Goal: Transaction & Acquisition: Purchase product/service

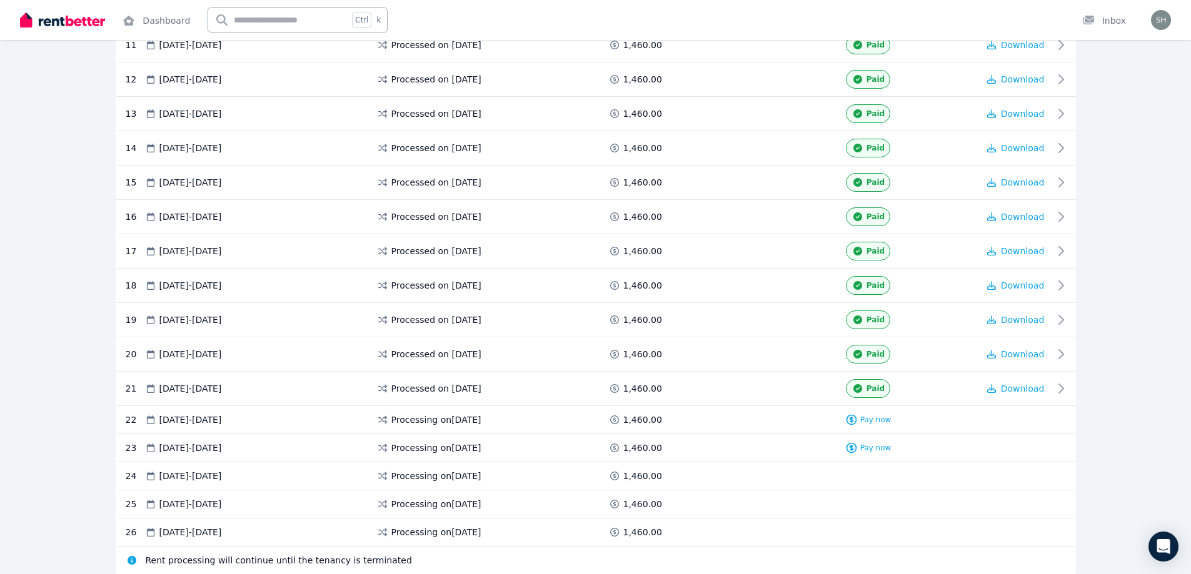
scroll to position [717, 0]
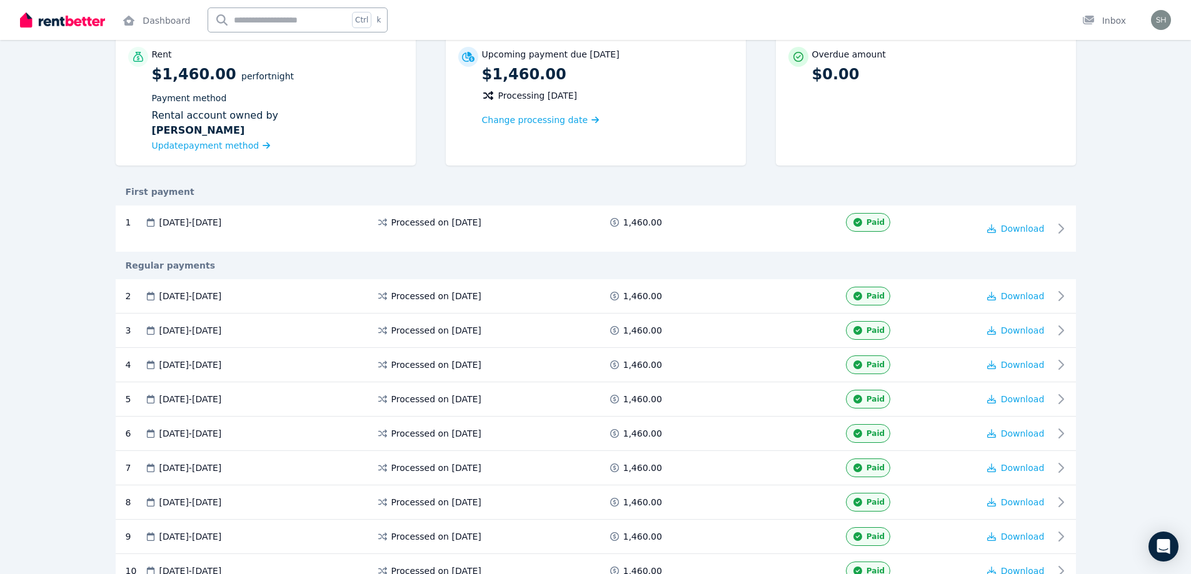
scroll to position [0, 0]
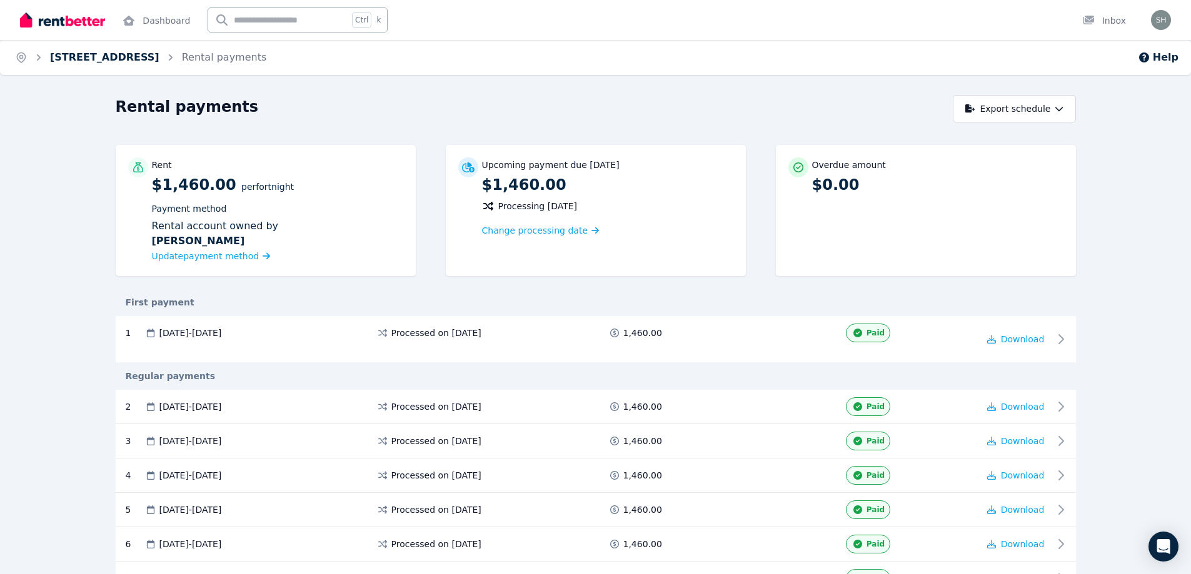
click at [74, 54] on link "6/17 Tungarra Rd, Girraween" at bounding box center [104, 57] width 109 height 12
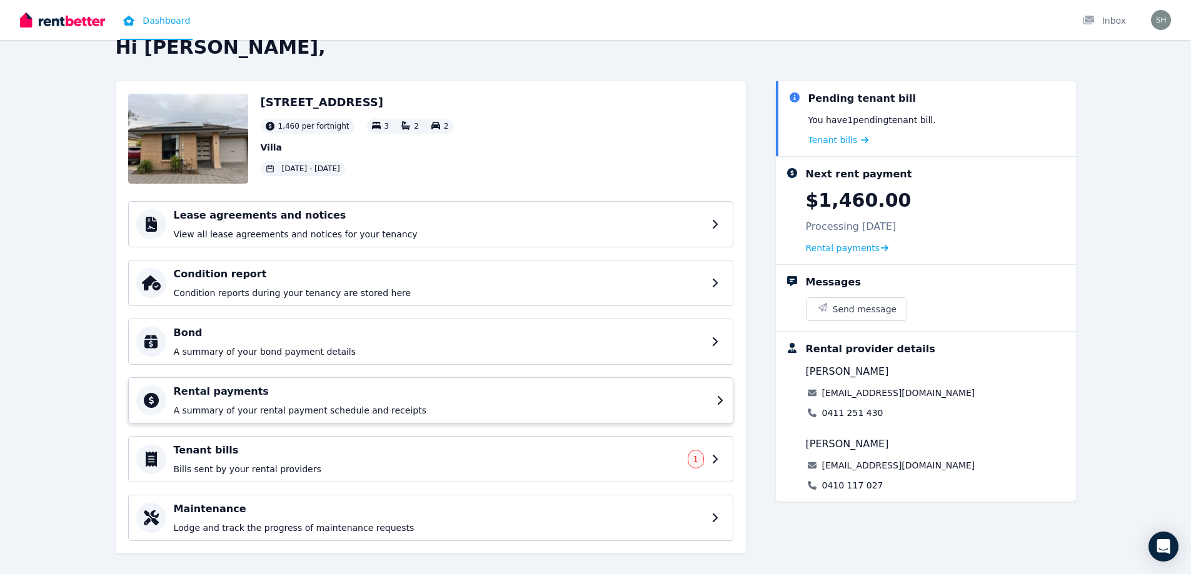
scroll to position [41, 0]
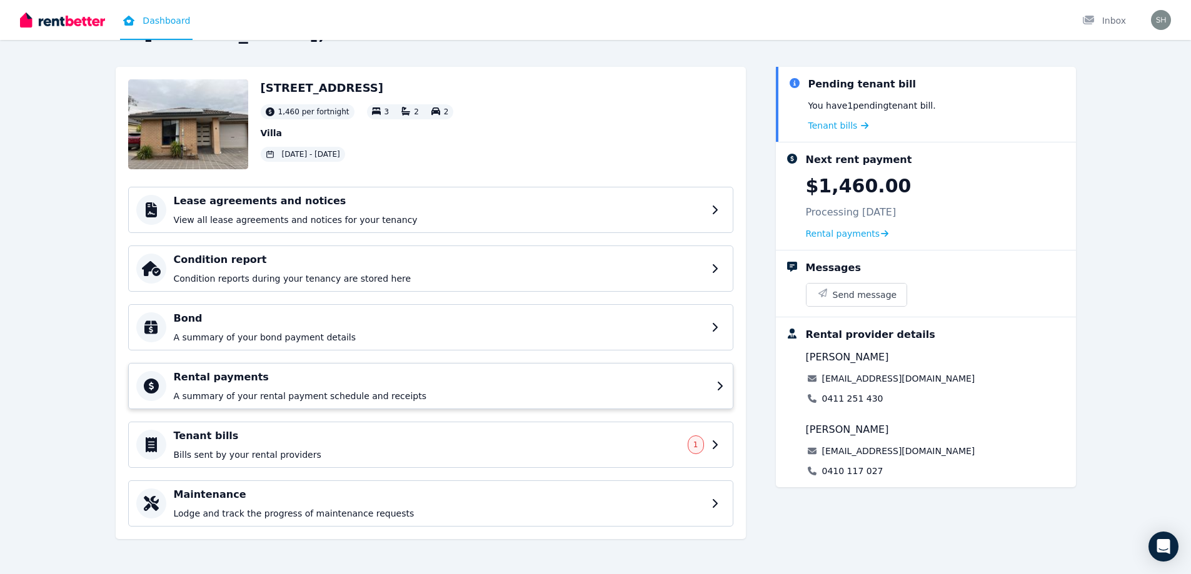
click at [278, 426] on div "Tenant bills Bills sent by your rental providers 1" at bounding box center [430, 445] width 605 height 46
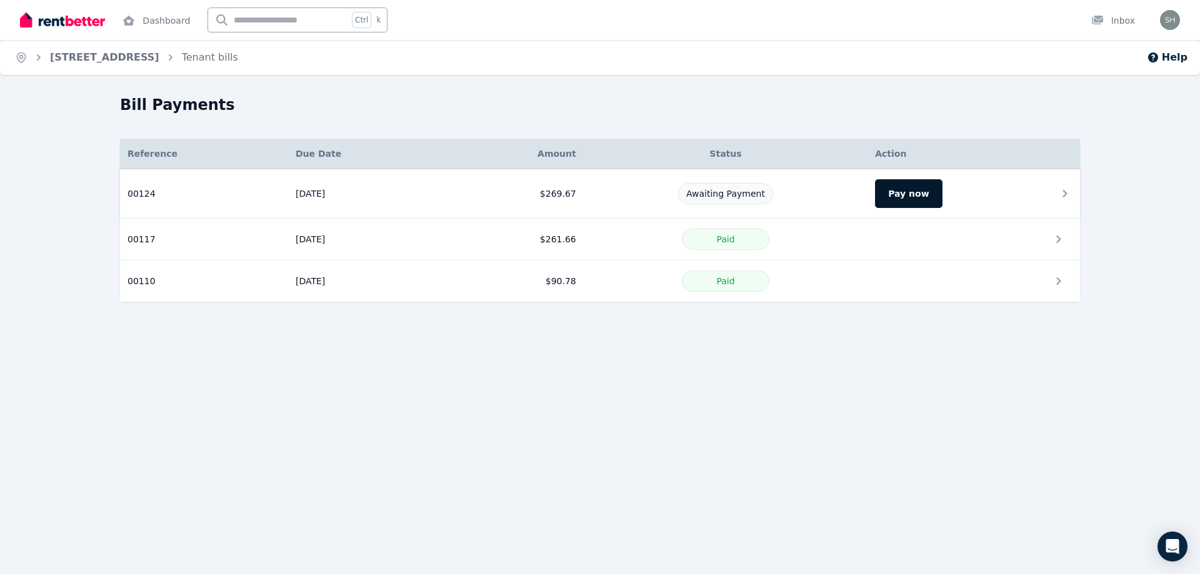
click at [909, 187] on button "Pay now" at bounding box center [908, 193] width 67 height 29
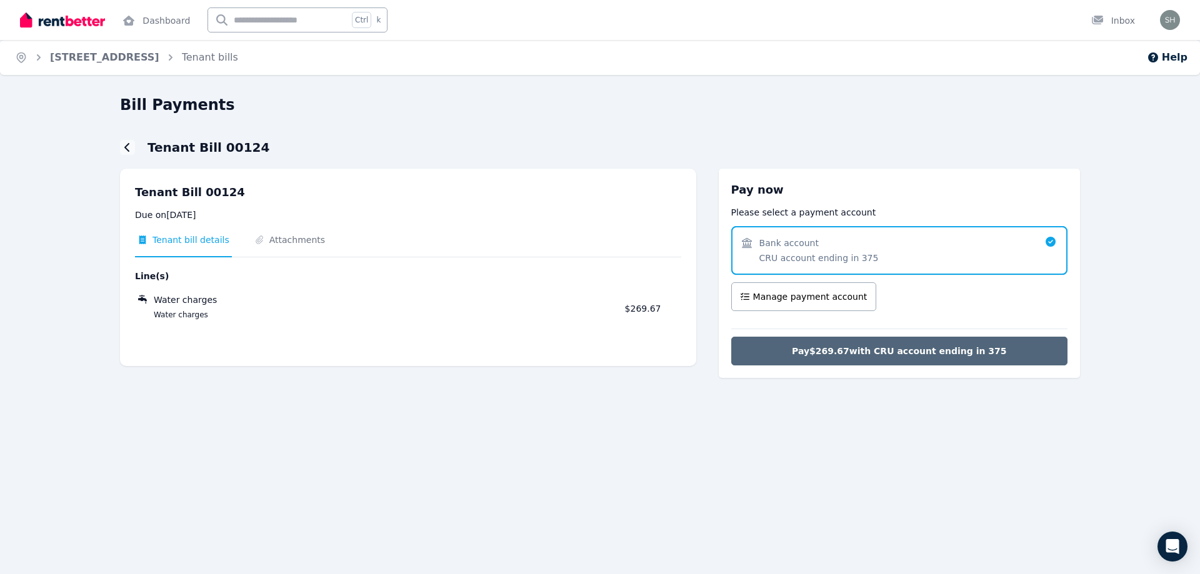
click at [868, 347] on span "Pay $269.67 with CRU account ending in 375" at bounding box center [899, 351] width 215 height 12
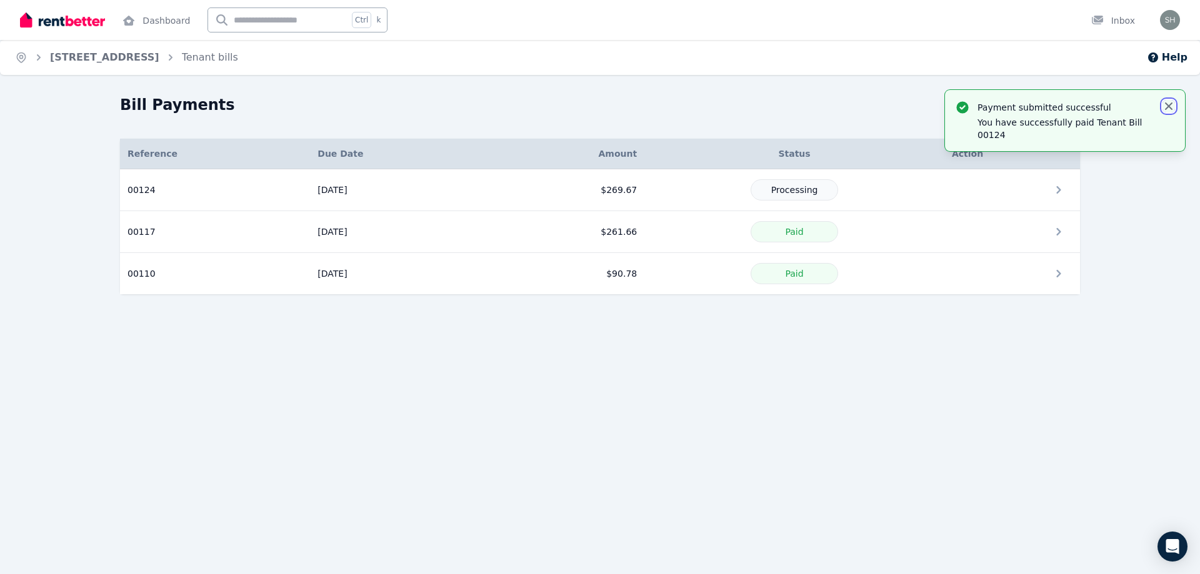
click at [1172, 107] on icon "button" at bounding box center [1168, 106] width 12 height 12
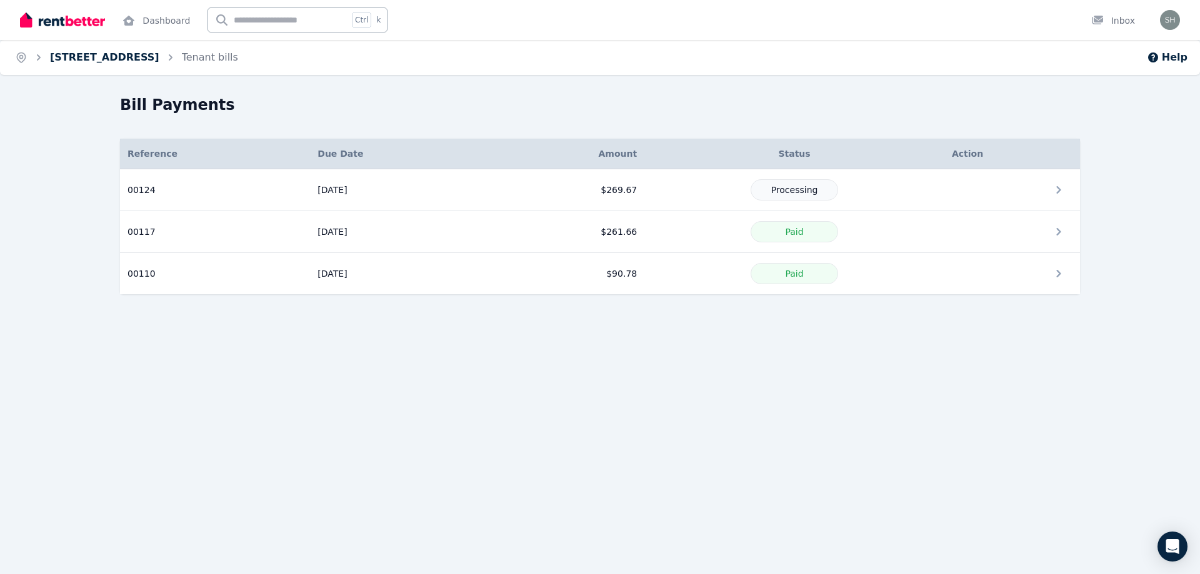
click at [79, 53] on link "6/17 Tungarra Rd, Girraween" at bounding box center [104, 57] width 109 height 12
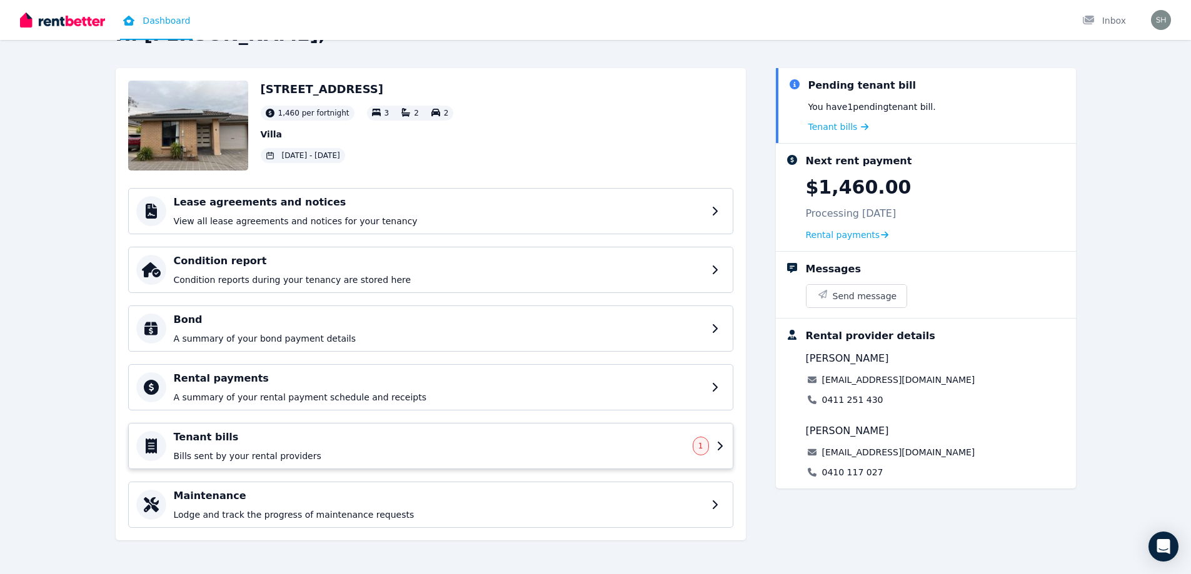
scroll to position [41, 0]
click at [651, 431] on h4 "Tenant bills" at bounding box center [429, 436] width 511 height 15
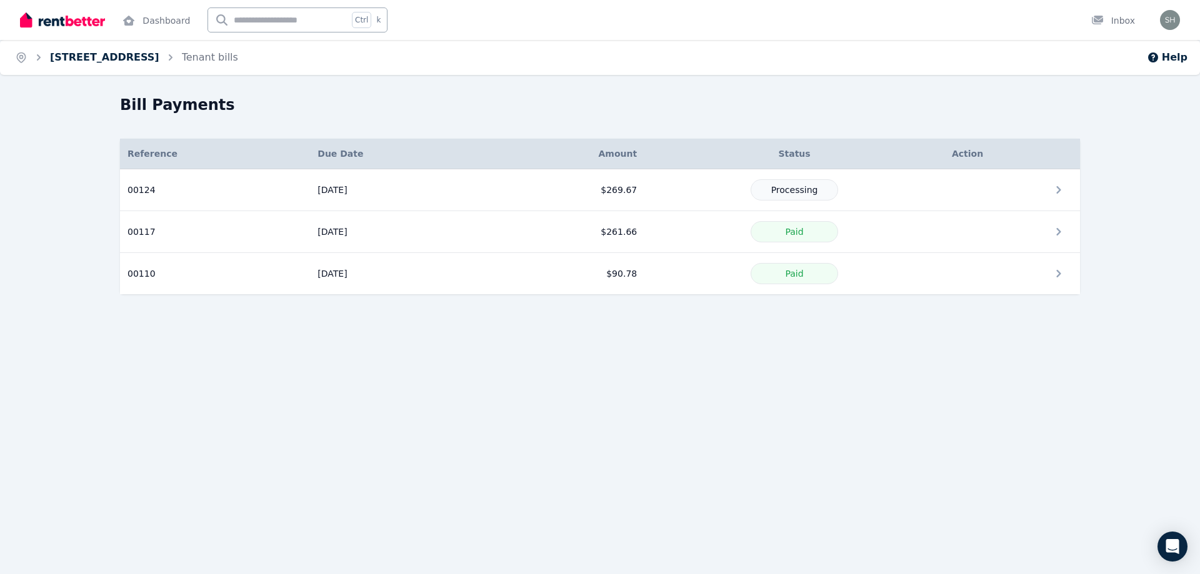
click at [99, 57] on link "6/17 Tungarra Rd, Girraween" at bounding box center [104, 57] width 109 height 12
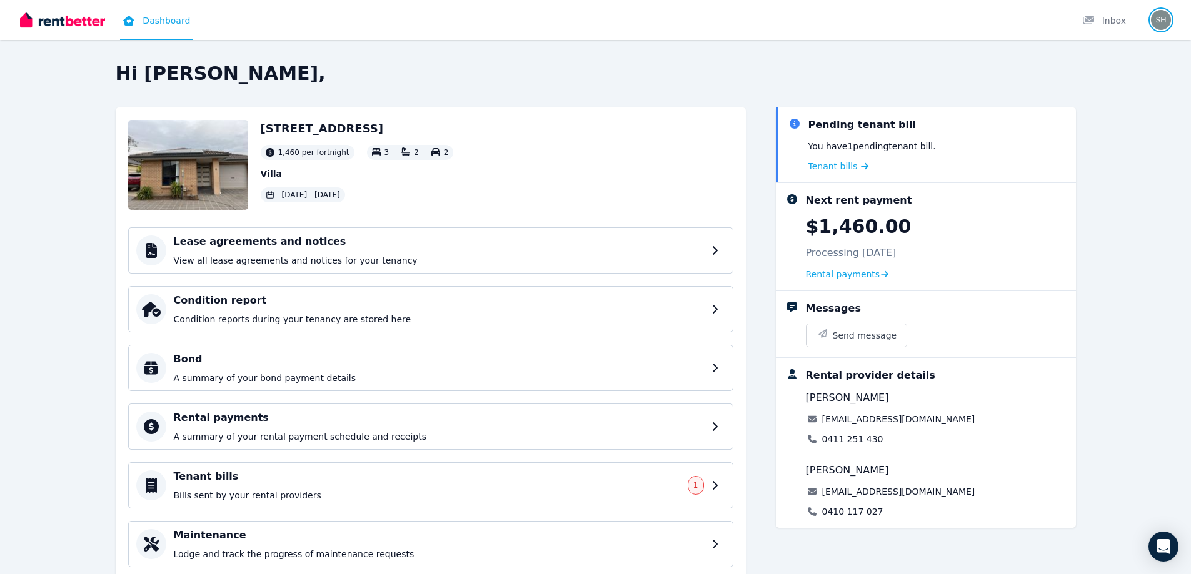
click at [1167, 17] on img "button" at bounding box center [1161, 20] width 20 height 20
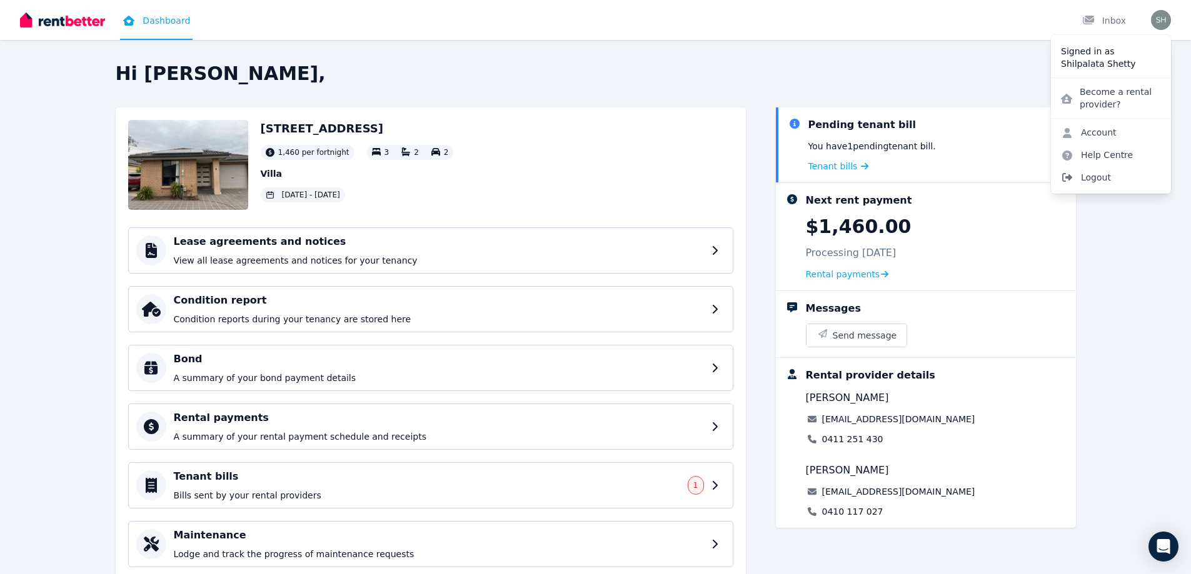
click at [1087, 173] on span "Logout" at bounding box center [1111, 177] width 120 height 22
